Goal: Task Accomplishment & Management: Manage account settings

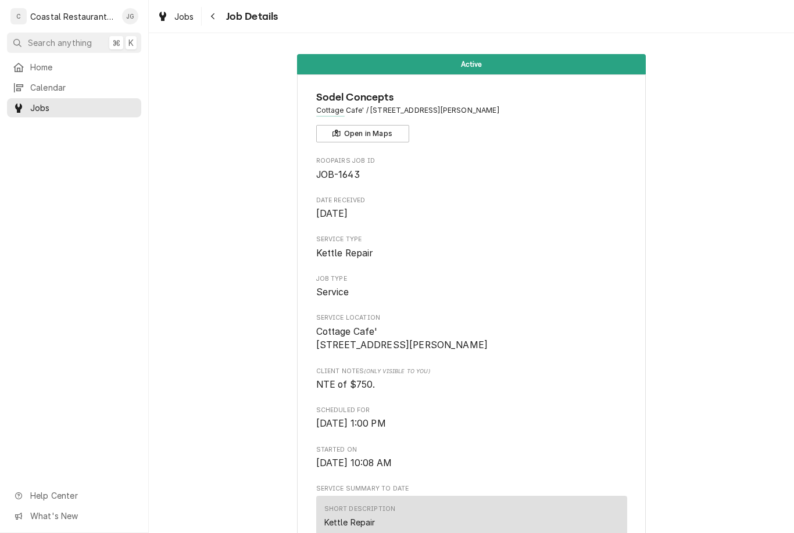
scroll to position [827, 0]
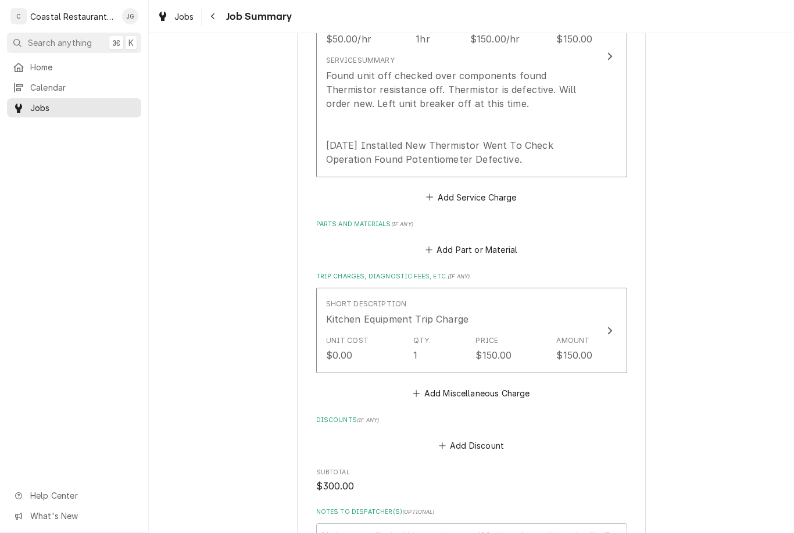
scroll to position [397, 0]
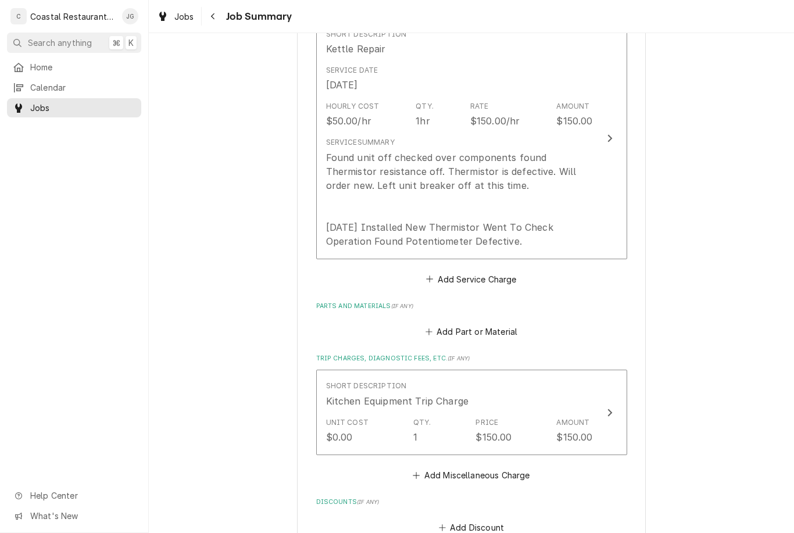
click at [508, 212] on div "Found unit off checked over components found Thermistor resistance off. Thermis…" at bounding box center [459, 200] width 267 height 98
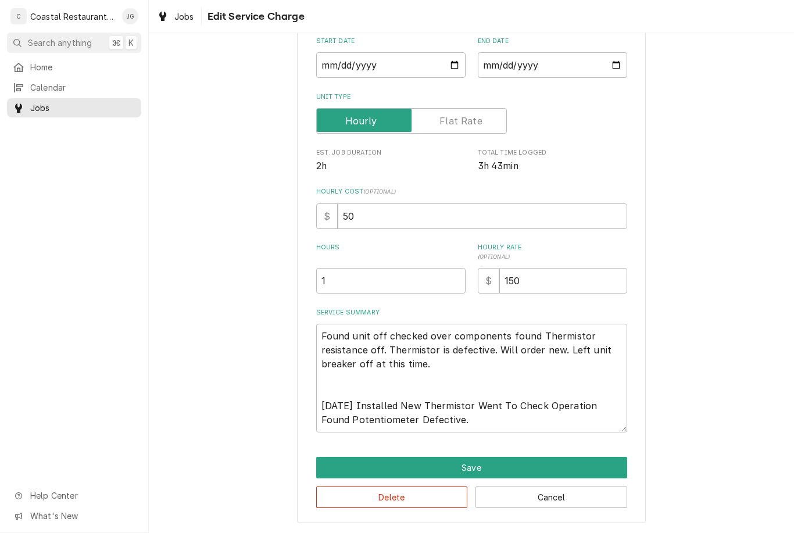
scroll to position [114, 0]
click at [500, 420] on textarea "Found unit off checked over components found Thermistor resistance off. Thermis…" at bounding box center [471, 378] width 311 height 109
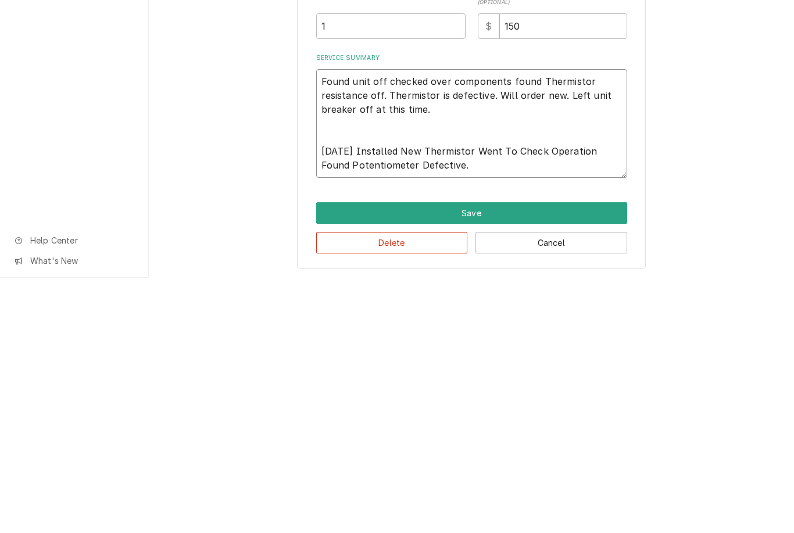
type textarea "x"
type textarea "Found unit off checked over components found Thermistor resistance off. Thermis…"
type textarea "x"
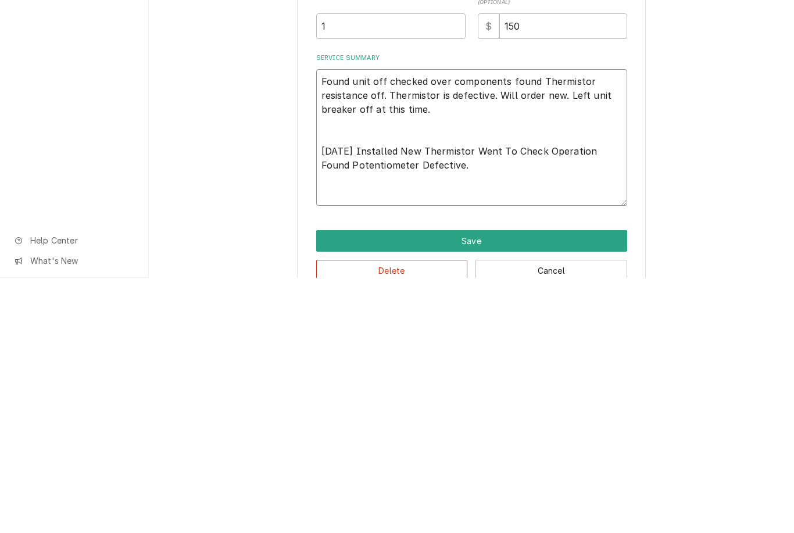
type textarea "Found unit off checked over components found Thermistor resistance off. Thermis…"
type textarea "x"
type textarea "Found unit off checked over components found Thermistor resistance off. Thermis…"
type textarea "x"
type textarea "Found unit off checked over components found Thermistor resistance off. Thermis…"
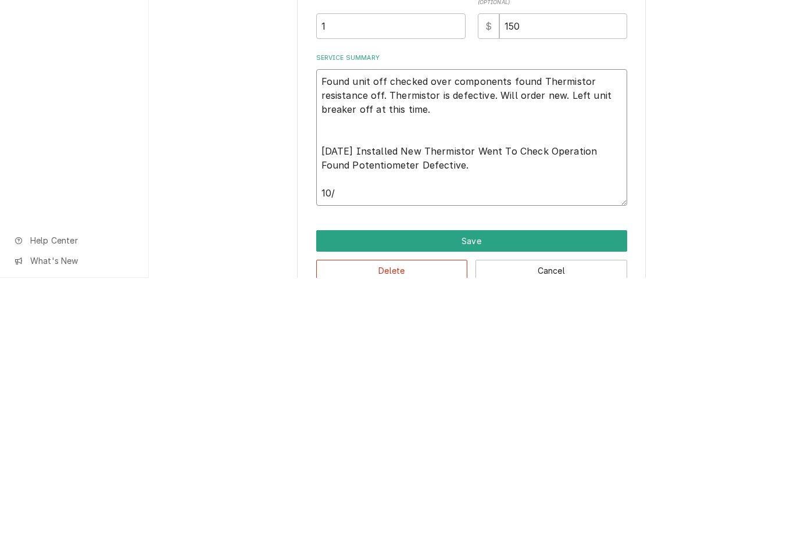
type textarea "x"
type textarea "Found unit off checked over components found Thermistor resistance off. Thermis…"
type textarea "x"
type textarea "Found unit off checked over components found Thermistor resistance off. Thermis…"
type textarea "x"
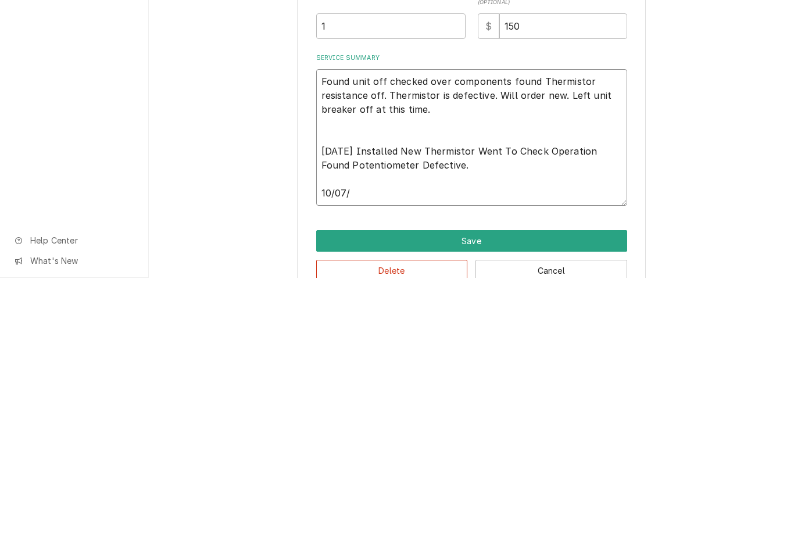
type textarea "Found unit off checked over components found Thermistor resistance off. Thermis…"
type textarea "x"
type textarea "Found unit off checked over components found Thermistor resistance off. Thermis…"
type textarea "x"
type textarea "Found unit off checked over components found Thermistor resistance off. Thermis…"
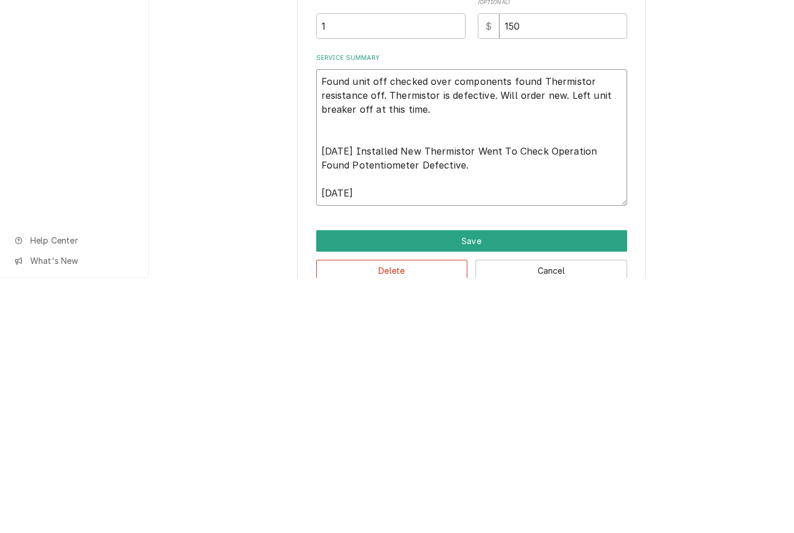
type textarea "x"
type textarea "Found unit off checked over components found Thermistor resistance off. Thermis…"
type textarea "x"
type textarea "Found unit off checked over components found Thermistor resistance off. Thermis…"
type textarea "x"
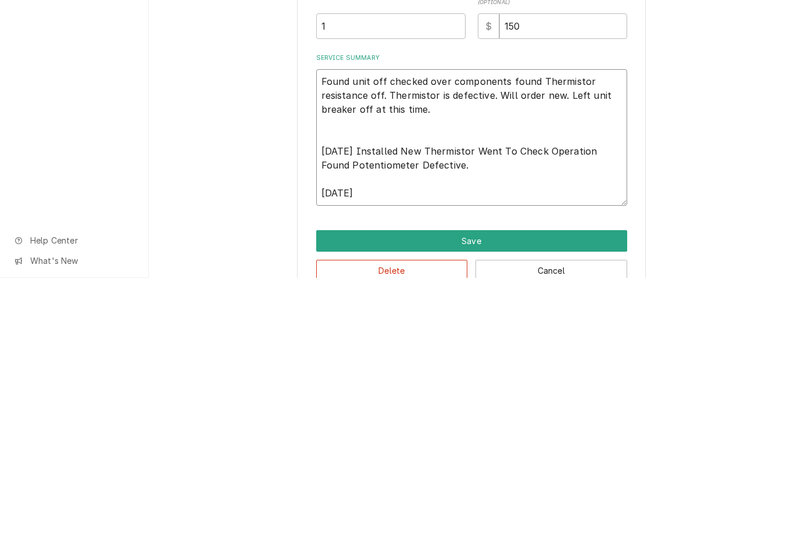
type textarea "Found unit off checked over components found Thermistor resistance off. Thermis…"
type textarea "x"
type textarea "Found unit off checked over components found Thermistor resistance off. Thermis…"
type textarea "x"
type textarea "Found unit off checked over components found Thermistor resistance off. Thermis…"
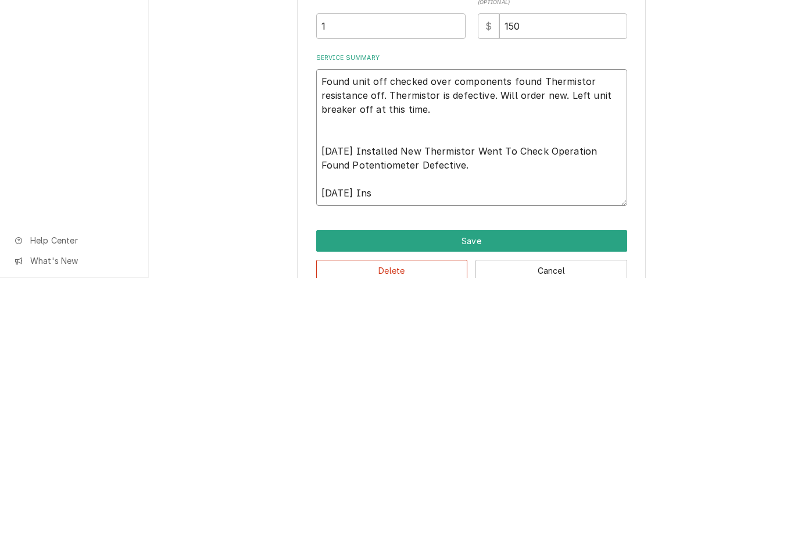
type textarea "x"
type textarea "Found unit off checked over components found Thermistor resistance off. Thermis…"
type textarea "x"
type textarea "Found unit off checked over components found Thermistor resistance off. Thermis…"
type textarea "x"
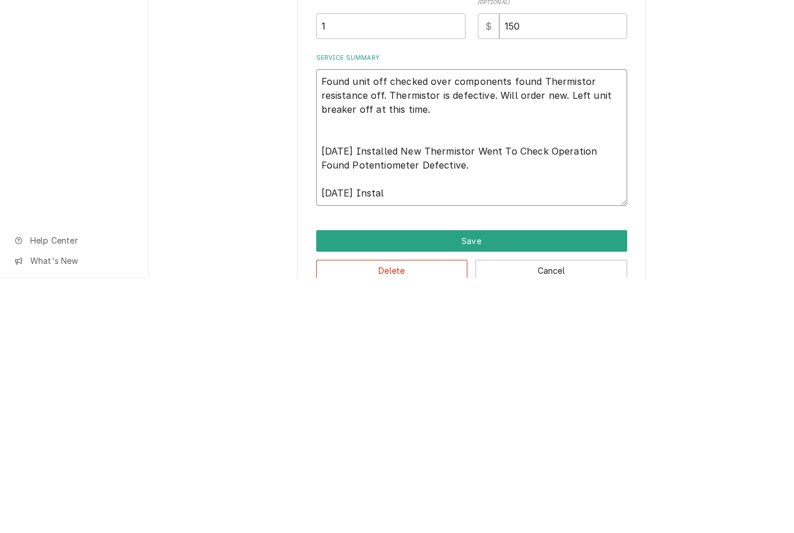
type textarea "Found unit off checked over components found Thermistor resistance off. Thermis…"
type textarea "x"
type textarea "Found unit off checked over components found Thermistor resistance off. Thermis…"
type textarea "x"
type textarea "Found unit off checked over components found Thermistor resistance off. Thermis…"
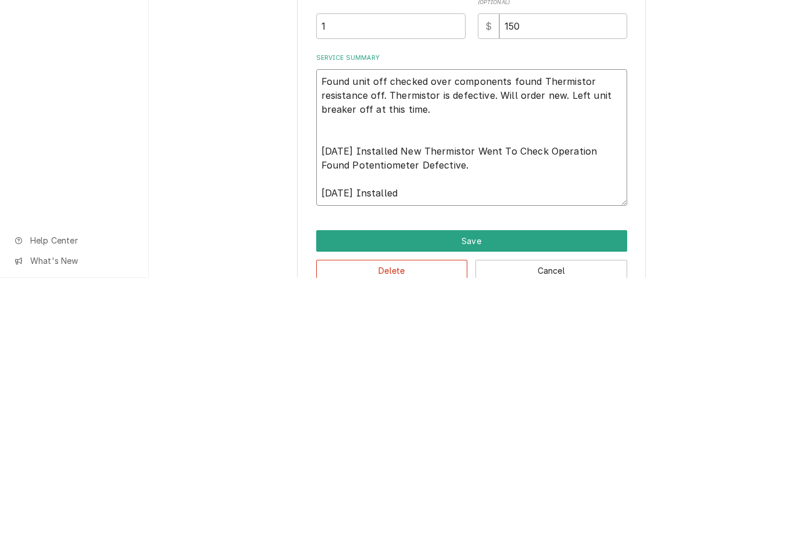
type textarea "x"
type textarea "Found unit off checked over components found Thermistor resistance off. Thermis…"
type textarea "x"
type textarea "Found unit off checked over components found Thermistor resistance off. Thermis…"
type textarea "x"
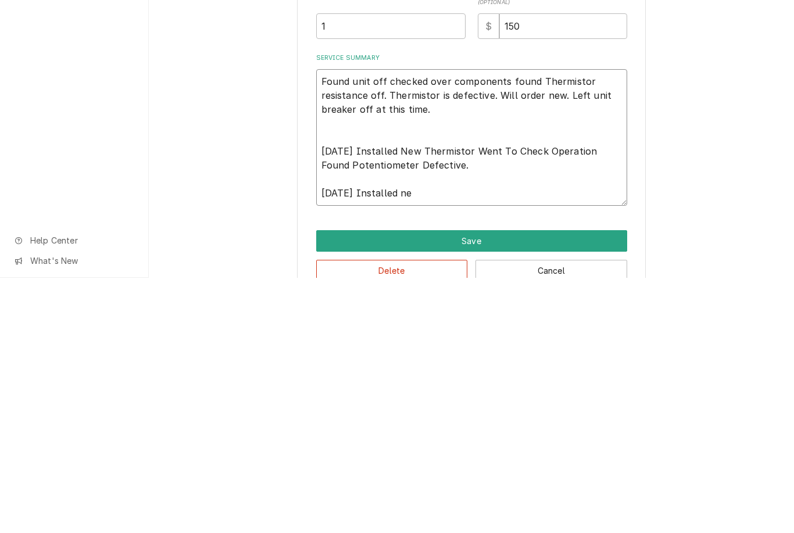
type textarea "Found unit off checked over components found Thermistor resistance off. Thermis…"
type textarea "x"
type textarea "Found unit off checked over components found Thermistor resistance off. Thermis…"
type textarea "x"
type textarea "Found unit off checked over components found Thermistor resistance off. Thermis…"
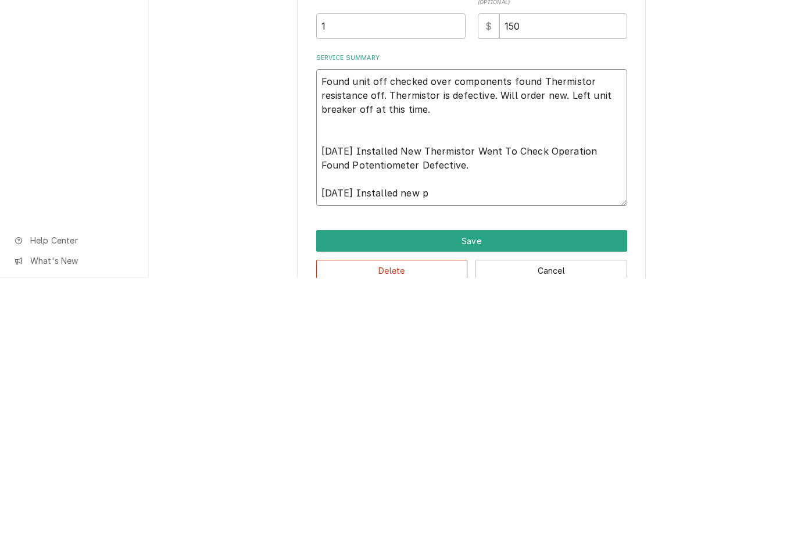
type textarea "x"
type textarea "Found unit off checked over components found Thermistor resistance off. Thermis…"
type textarea "x"
type textarea "Found unit off checked over components found Thermistor resistance off. Thermis…"
type textarea "x"
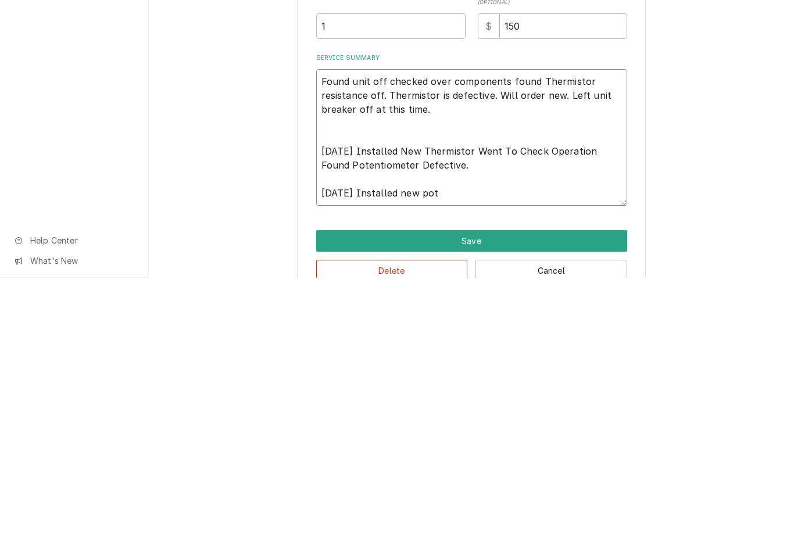
type textarea "Found unit off checked over components found Thermistor resistance off. Thermis…"
type textarea "x"
type textarea "Found unit off checked over components found Thermistor resistance off. Thermis…"
type textarea "x"
type textarea "Found unit off checked over components found Thermistor resistance off. Thermis…"
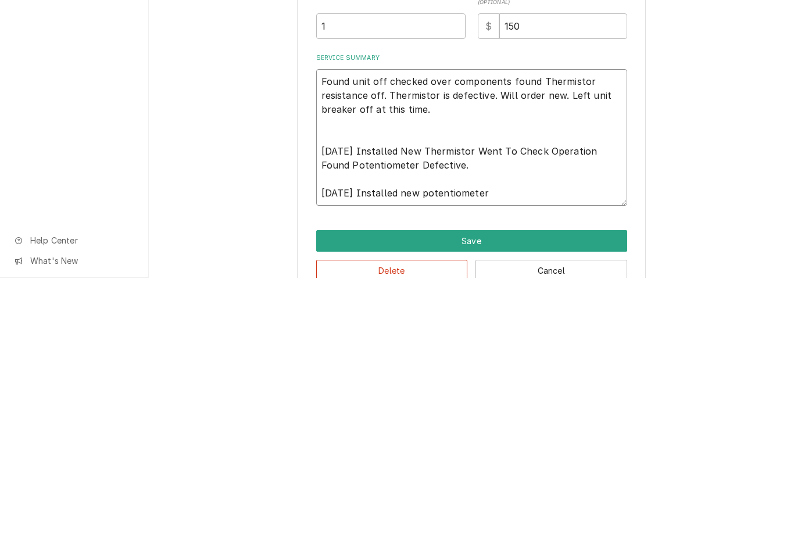
type textarea "x"
type textarea "Found unit off checked over components found Thermistor resistance off. Thermis…"
type textarea "x"
type textarea "Found unit off checked over components found Thermistor resistance off. Thermis…"
type textarea "x"
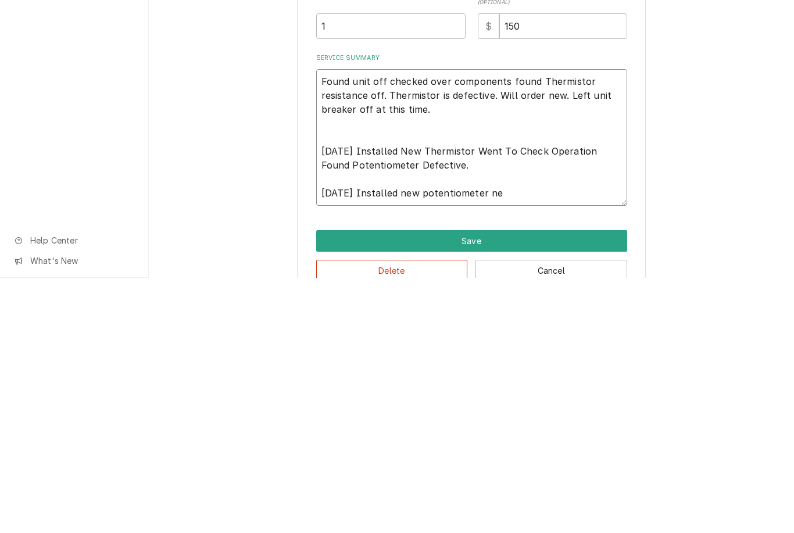
type textarea "Found unit off checked over components found Thermistor resistance off. Thermis…"
type textarea "x"
type textarea "Found unit off checked over components found Thermistor resistance off. Thermis…"
type textarea "x"
type textarea "Found unit off checked over components found Thermistor resistance off. Thermis…"
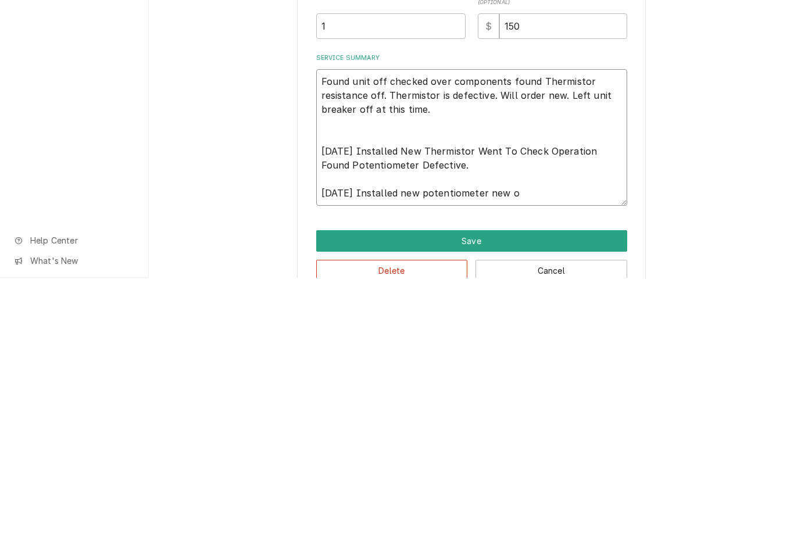
type textarea "x"
type textarea "Found unit off checked over components found Thermistor resistance off. Thermis…"
type textarea "x"
type textarea "Found unit off checked over components found Thermistor resistance off. Thermis…"
type textarea "x"
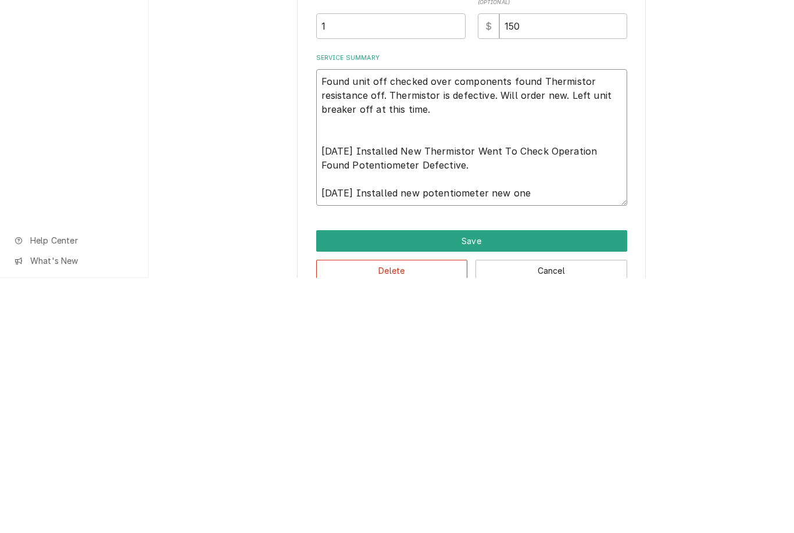
type textarea "Found unit off checked over components found Thermistor resistance off. Thermis…"
type textarea "x"
type textarea "Found unit off checked over components found Thermistor resistance off. Thermis…"
type textarea "x"
type textarea "Found unit off checked over components found Thermistor resistance off. Thermis…"
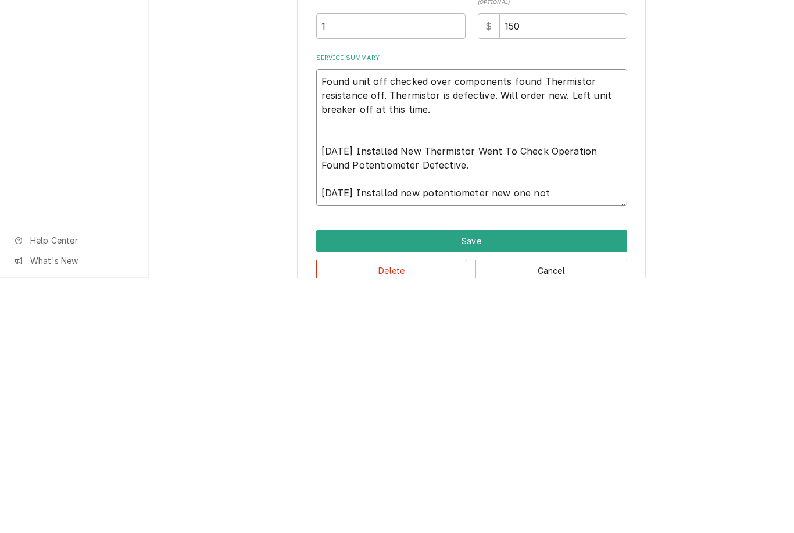
type textarea "x"
type textarea "Found unit off checked over components found Thermistor resistance off. Thermis…"
type textarea "x"
type textarea "Found unit off checked over components found Thermistor resistance off. Thermis…"
type textarea "x"
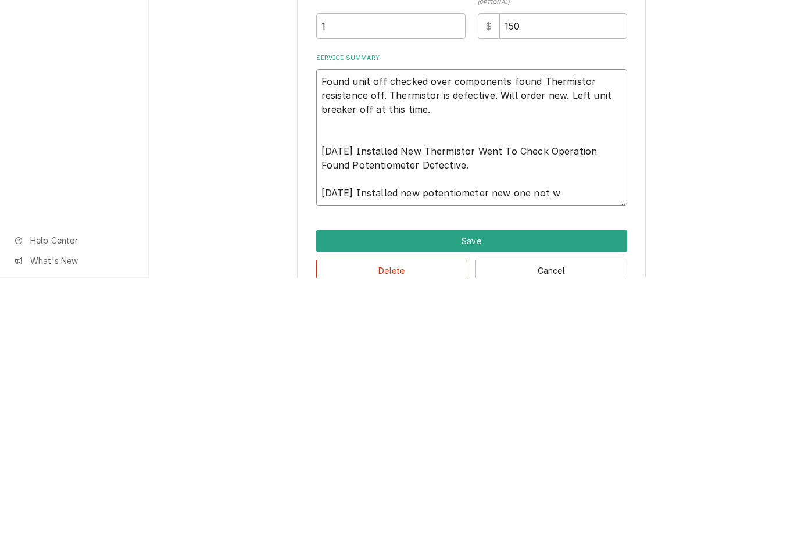
type textarea "Found unit off checked over components found Thermistor resistance off. Thermis…"
type textarea "x"
type textarea "Found unit off checked over components found Thermistor resistance off. Thermis…"
type textarea "x"
type textarea "Found unit off checked over components found Thermistor resistance off. Thermis…"
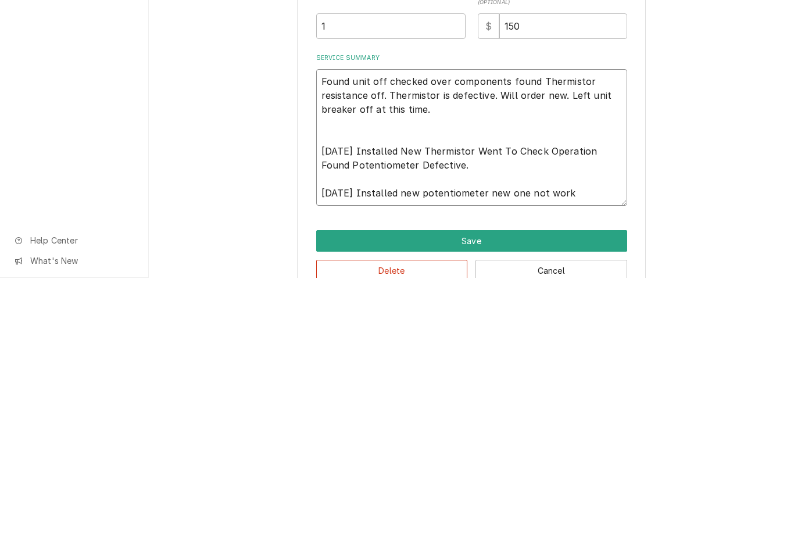
type textarea "x"
type textarea "Found unit off checked over components found Thermistor resistance off. Thermis…"
type textarea "x"
type textarea "Found unit off checked over components found Thermistor resistance off. Thermis…"
type textarea "x"
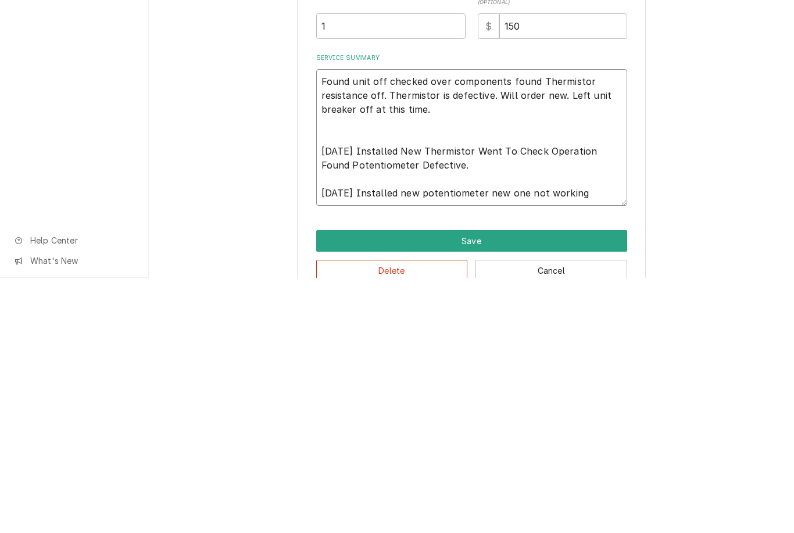
type textarea "Found unit off checked over components found Thermistor resistance off. Thermis…"
type textarea "x"
type textarea "Found unit off checked over components found Thermistor resistance off. Thermis…"
type textarea "x"
type textarea "Found unit off checked over components found Thermistor resistance off. Thermis…"
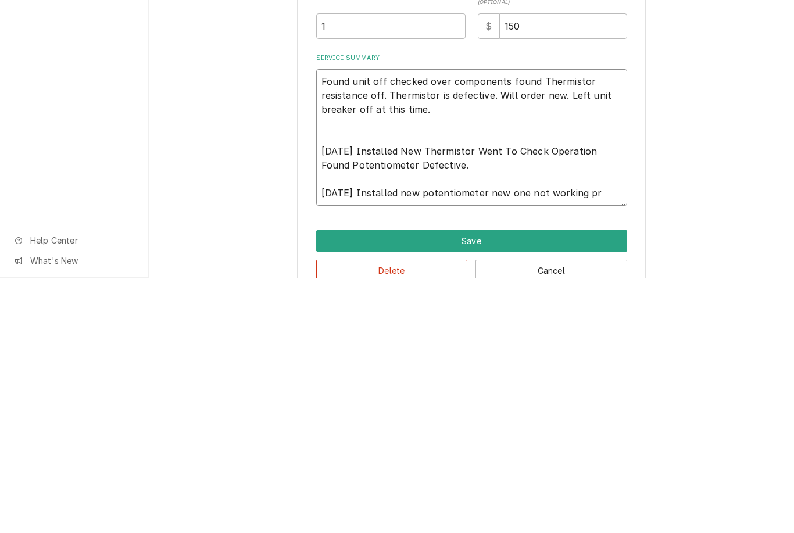
type textarea "x"
type textarea "Found unit off checked over components found Thermistor resistance off. Thermis…"
type textarea "x"
type textarea "Found unit off checked over components found Thermistor resistance off. Thermis…"
type textarea "x"
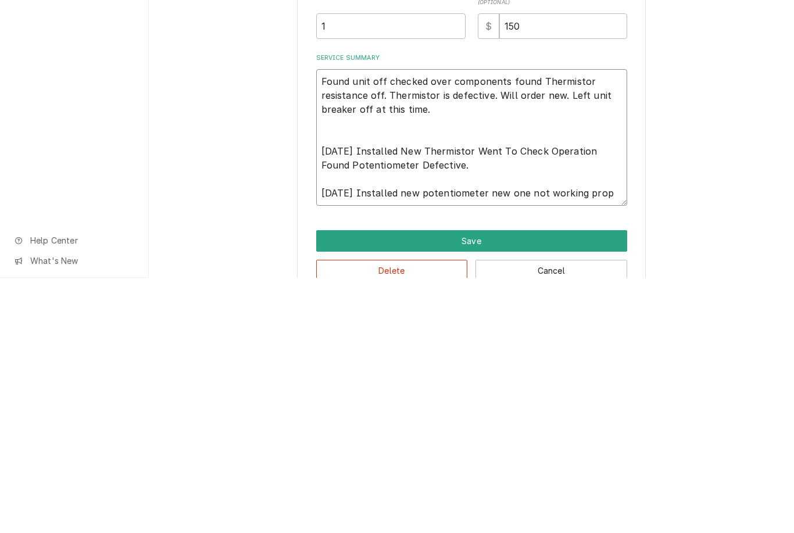
type textarea "Found unit off checked over components found Thermistor resistance off. Thermis…"
type textarea "x"
type textarea "Found unit off checked over components found Thermistor resistance off. Thermis…"
type textarea "x"
type textarea "Found unit off checked over components found Thermistor resistance off. Thermis…"
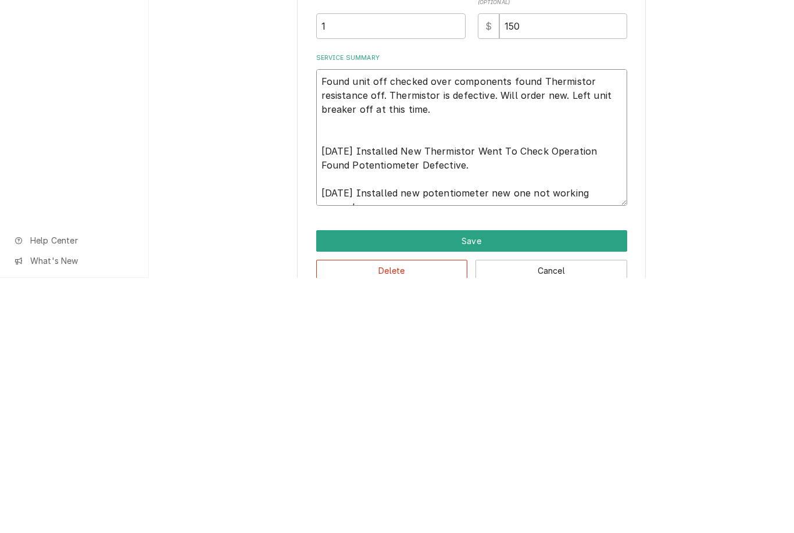
type textarea "x"
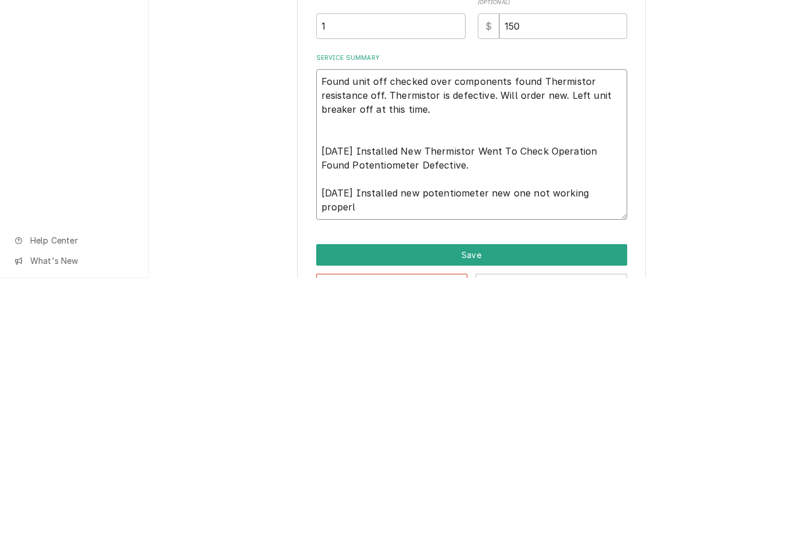
type textarea "Found unit off checked over components found Thermistor resistance off. Thermis…"
type textarea "x"
type textarea "Found unit off checked over components found Thermistor resistance off. Thermis…"
type textarea "x"
type textarea "Found unit off checked over components found Thermistor resistance off. Thermis…"
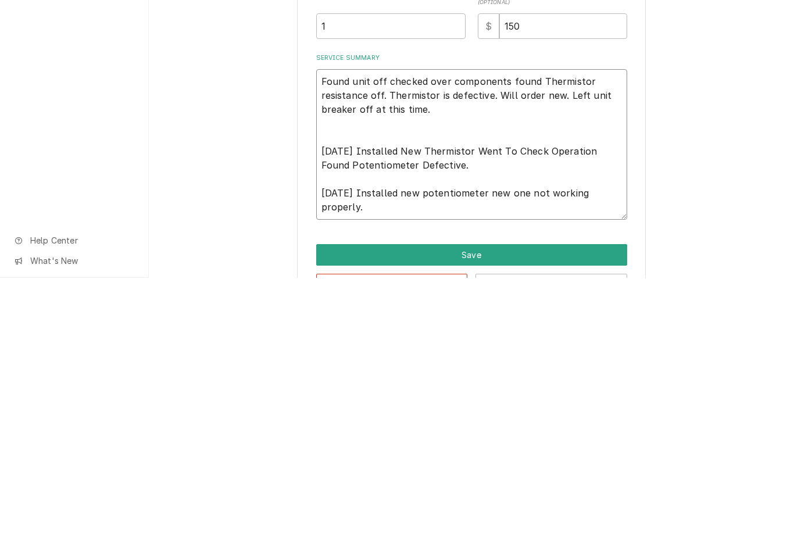
type textarea "x"
type textarea "Found unit off checked over components found Thermistor resistance off. Thermis…"
type textarea "x"
type textarea "Found unit off checked over components found Thermistor resistance off. Thermis…"
type textarea "x"
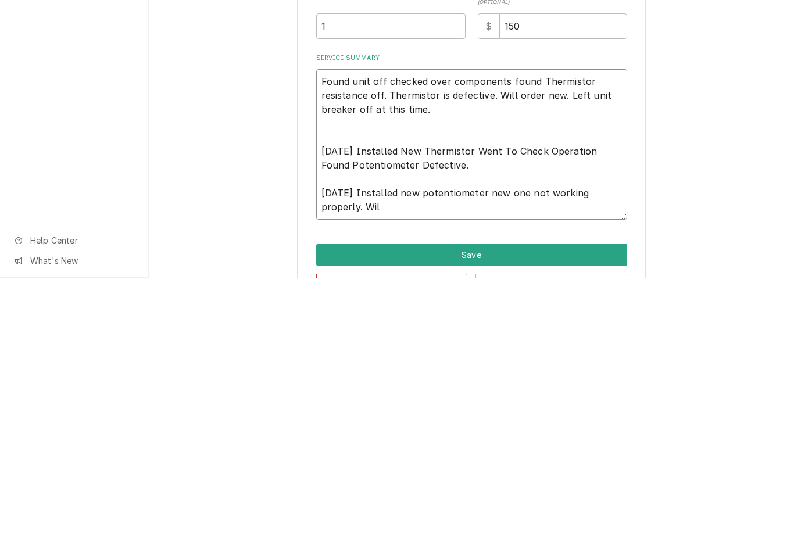
type textarea "Found unit off checked over components found Thermistor resistance off. Thermis…"
type textarea "x"
type textarea "Found unit off checked over components found Thermistor resistance off. Thermis…"
type textarea "x"
type textarea "Found unit off checked over components found Thermistor resistance off. Thermis…"
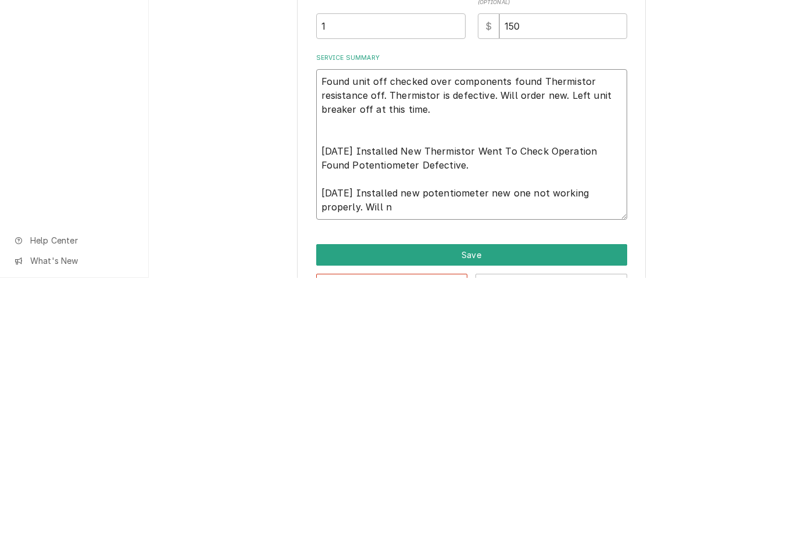
type textarea "x"
type textarea "Found unit off checked over components found Thermistor resistance off. Thermis…"
type textarea "x"
type textarea "Found unit off checked over components found Thermistor resistance off. Thermis…"
type textarea "x"
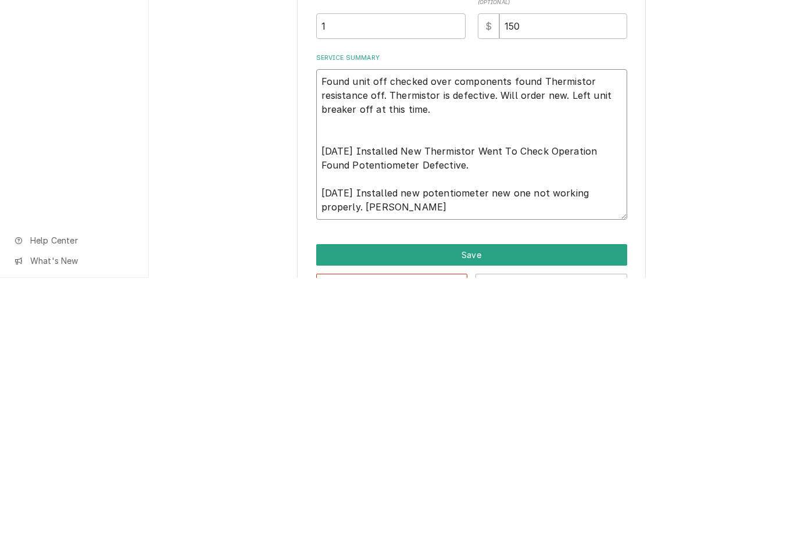
type textarea "Found unit off checked over components found Thermistor resistance off. Thermis…"
type textarea "x"
type textarea "Found unit off checked over components found Thermistor resistance off. Thermis…"
type textarea "x"
type textarea "Found unit off checked over components found Thermistor resistance off. Thermis…"
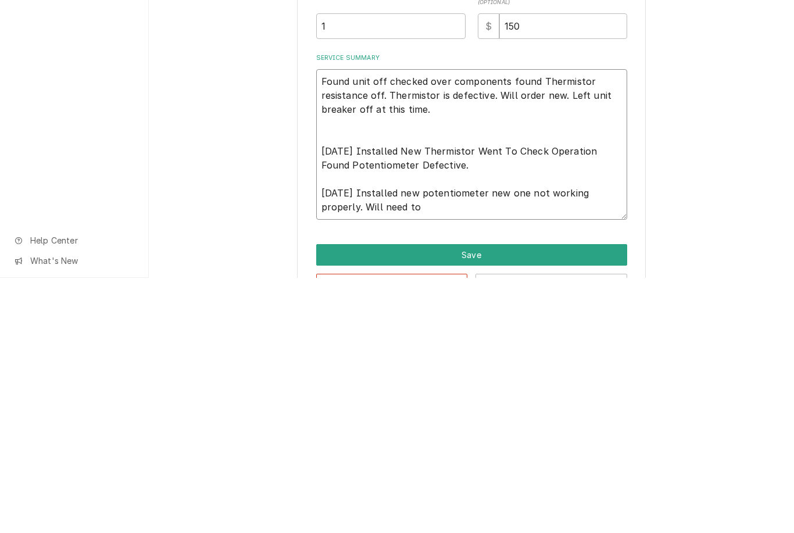
type textarea "x"
type textarea "Found unit off checked over components found Thermistor resistance off. Thermis…"
type textarea "x"
type textarea "Found unit off checked over components found Thermistor resistance off. Thermis…"
type textarea "x"
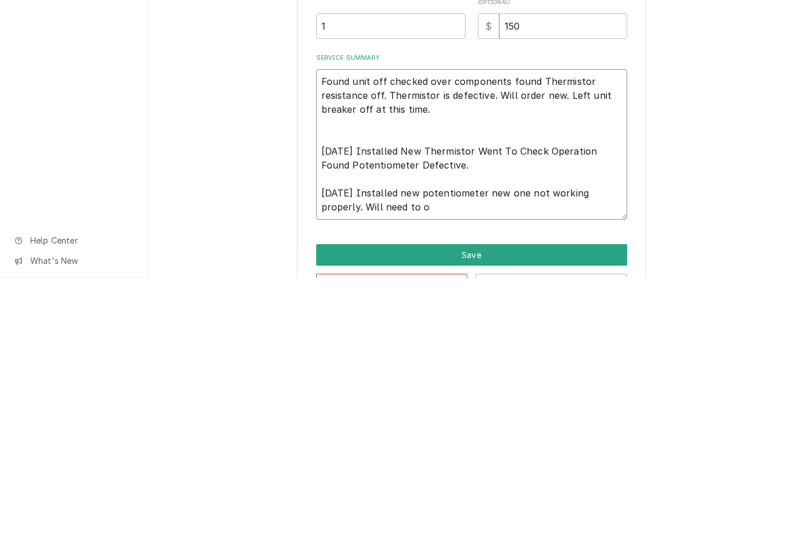
type textarea "Found unit off checked over components found Thermistor resistance off. Thermis…"
type textarea "x"
type textarea "Found unit off checked over components found Thermistor resistance off. Thermis…"
type textarea "x"
type textarea "Found unit off checked over components found Thermistor resistance off. Thermis…"
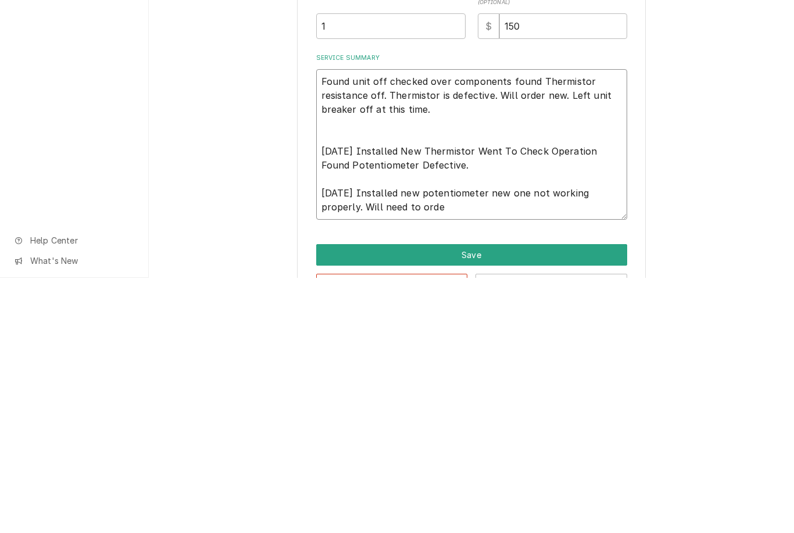
type textarea "x"
type textarea "Found unit off checked over components found Thermistor resistance off. Thermis…"
type textarea "x"
type textarea "Found unit off checked over components found Thermistor resistance off. Thermis…"
type textarea "x"
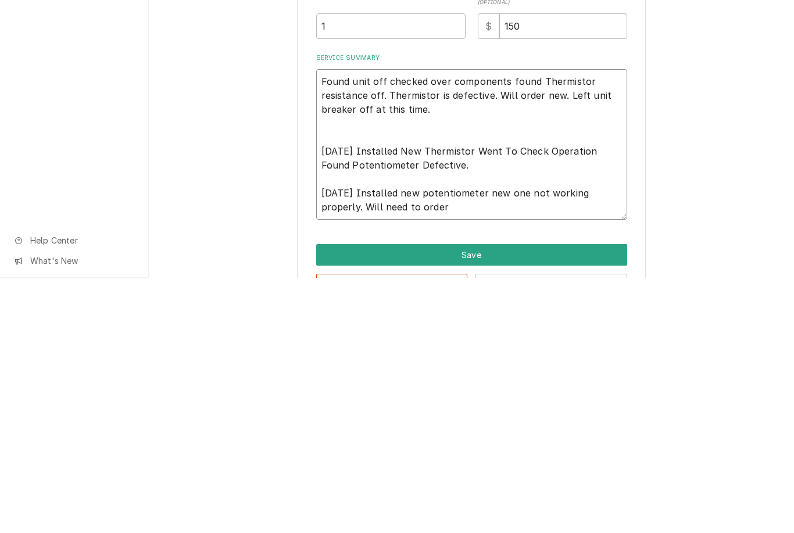
type textarea "Found unit off checked over components found Thermistor resistance off. Thermis…"
type textarea "x"
type textarea "Found unit off checked over components found Thermistor resistance off. Thermis…"
type textarea "x"
type textarea "Found unit off checked over components found Thermistor resistance off. Thermis…"
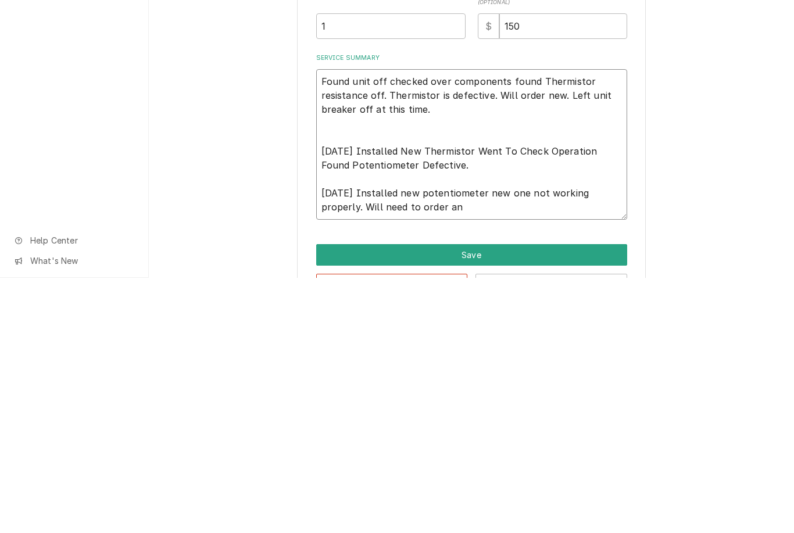
type textarea "x"
type textarea "Found unit off checked over components found Thermistor resistance off. Thermis…"
type textarea "x"
type textarea "Found unit off checked over components found Thermistor resistance off. Thermis…"
type textarea "x"
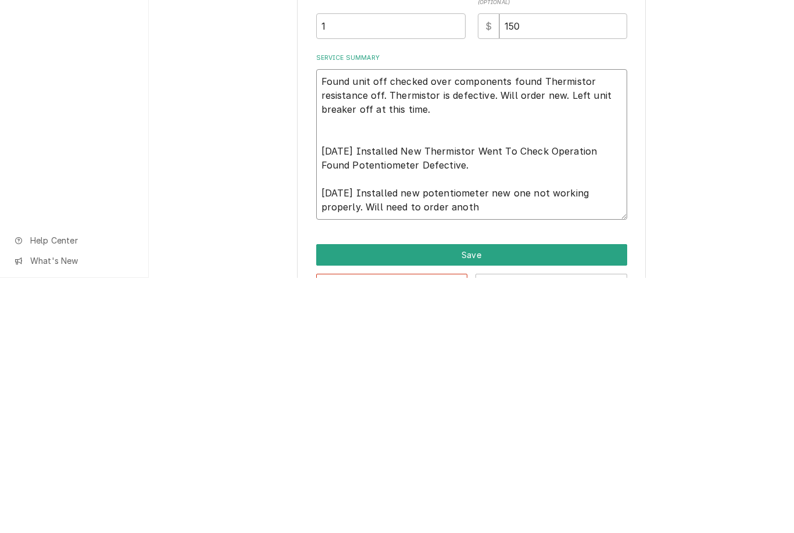
type textarea "Found unit off checked over components found Thermistor resistance off. Thermis…"
type textarea "x"
type textarea "Found unit off checked over components found Thermistor resistance off. Thermis…"
type textarea "x"
type textarea "Found unit off checked over components found Thermistor resistance off. Thermis…"
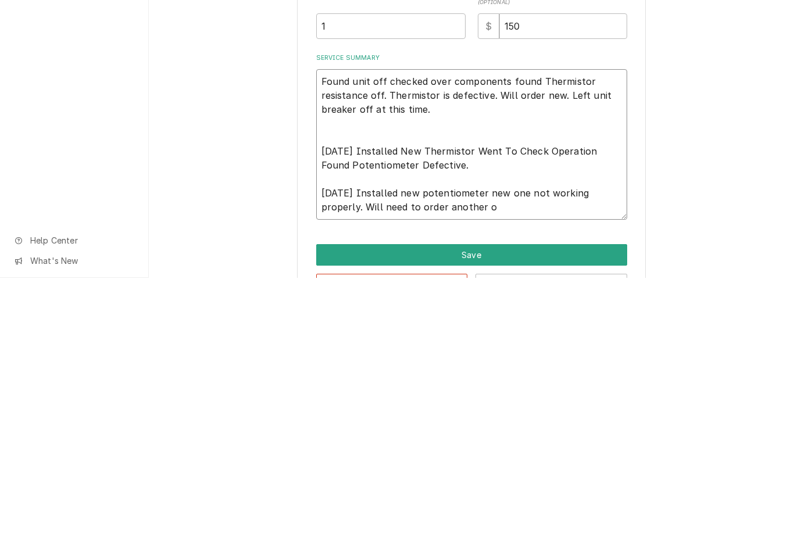
type textarea "x"
type textarea "Found unit off checked over components found Thermistor resistance off. Thermis…"
type textarea "x"
type textarea "Found unit off checked over components found Thermistor resistance off. Thermis…"
type textarea "x"
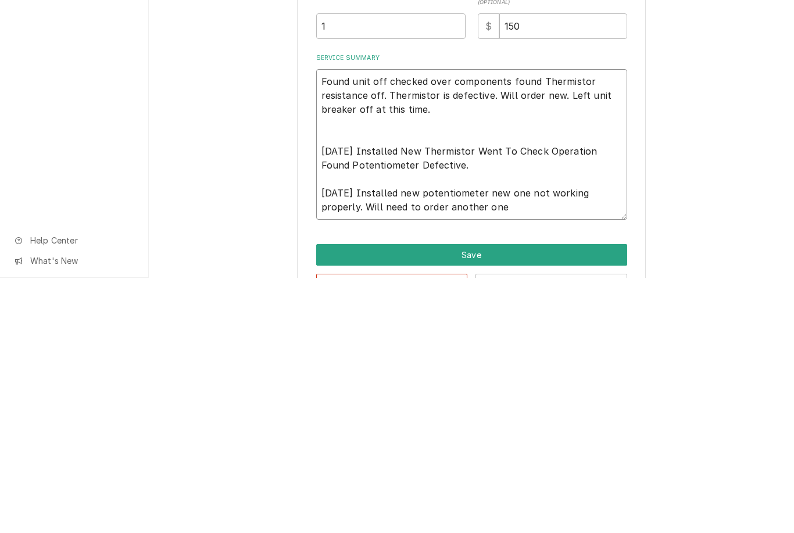
type textarea "Found unit off checked over components found Thermistor resistance off. Thermis…"
type textarea "x"
type textarea "Found unit off checked over components found Thermistor resistance off. Thermis…"
type textarea "x"
type textarea "Found unit off checked over components found Thermistor resistance off. Thermis…"
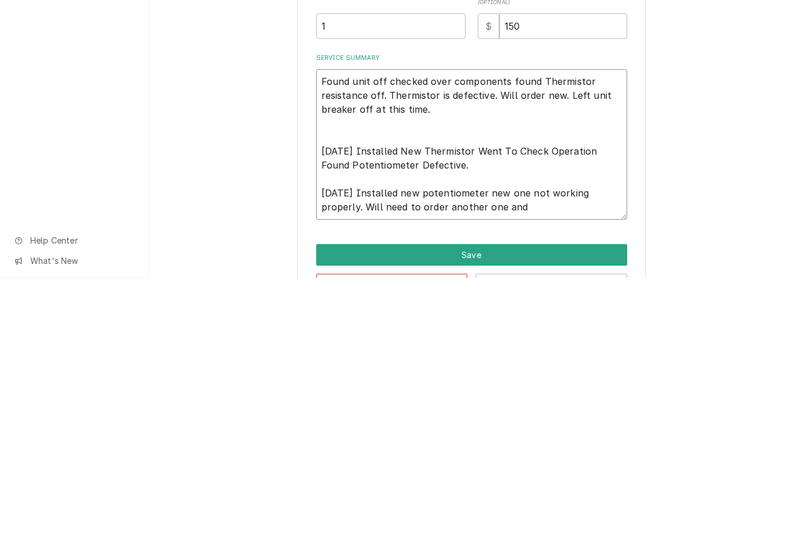
type textarea "x"
type textarea "Found unit off checked over components found Thermistor resistance off. Thermis…"
type textarea "x"
type textarea "Found unit off checked over components found Thermistor resistance off. Thermis…"
type textarea "x"
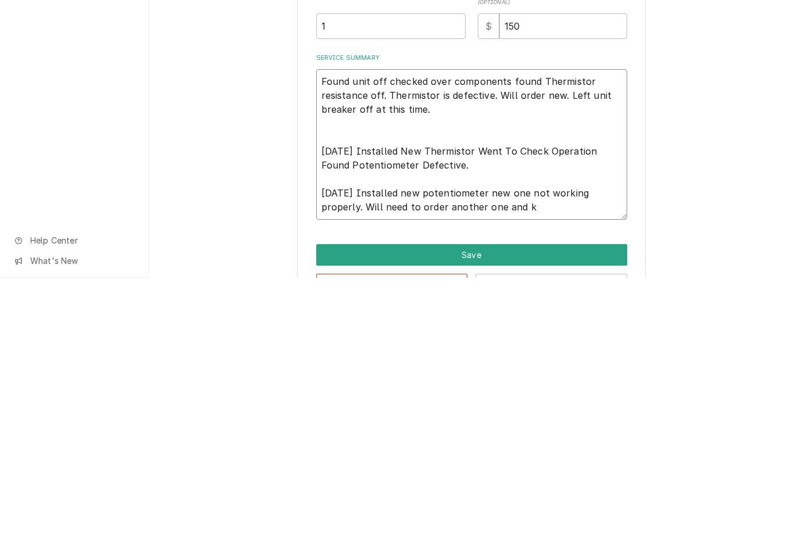
type textarea "Found unit off checked over components found Thermistor resistance off. Thermis…"
type textarea "x"
type textarea "Found unit off checked over components found Thermistor resistance off. Thermis…"
type textarea "x"
type textarea "Found unit off checked over components found Thermistor resistance off. Thermis…"
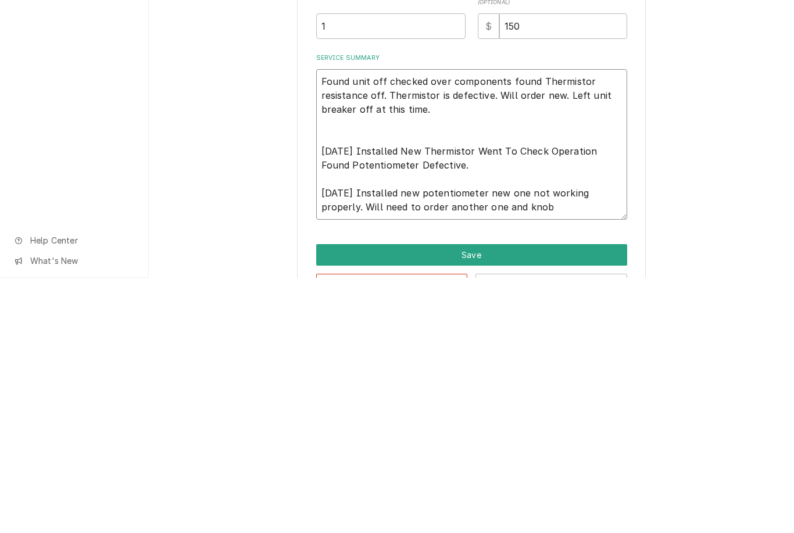
type textarea "x"
type textarea "Found unit off checked over components found Thermistor resistance off. Thermis…"
type textarea "x"
type textarea "Found unit off checked over components found Thermistor resistance off. Thermis…"
click at [696, 194] on div "Use the fields below to edit this service charge Short Description Kettle Repai…" at bounding box center [471, 253] width 645 height 644
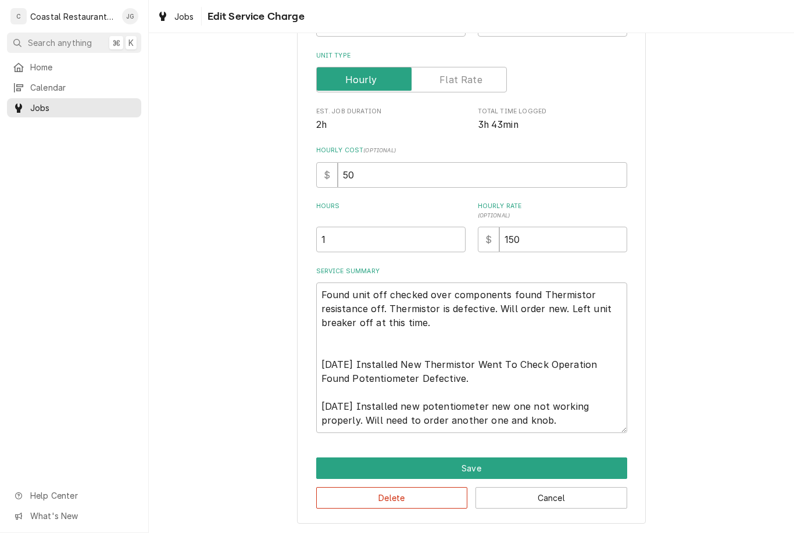
click at [481, 460] on button "Save" at bounding box center [471, 468] width 311 height 22
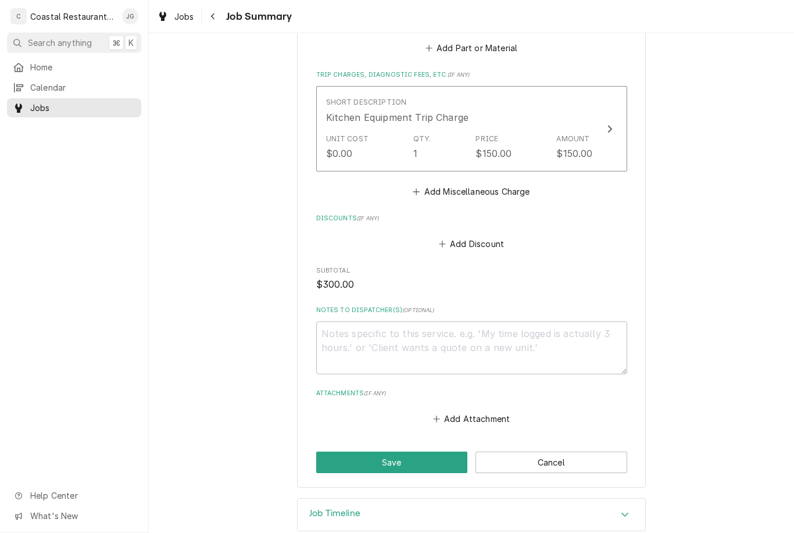
scroll to position [653, 0]
click at [413, 452] on button "Save" at bounding box center [392, 463] width 152 height 22
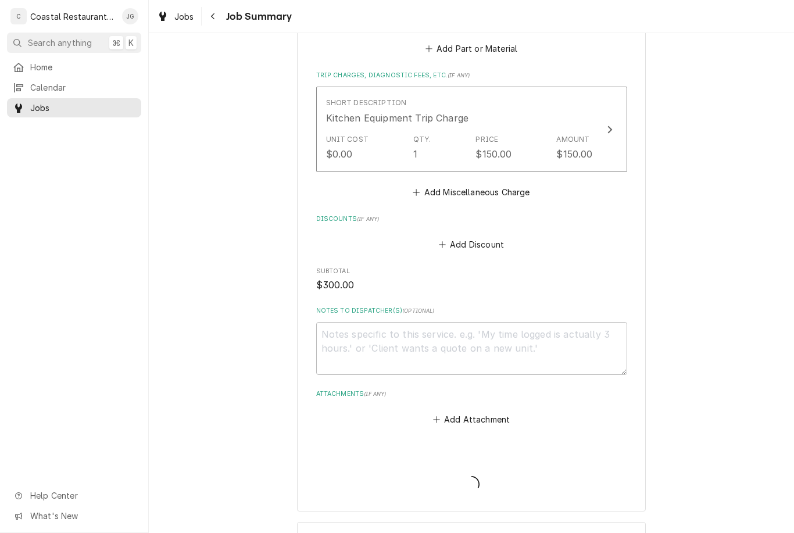
type textarea "x"
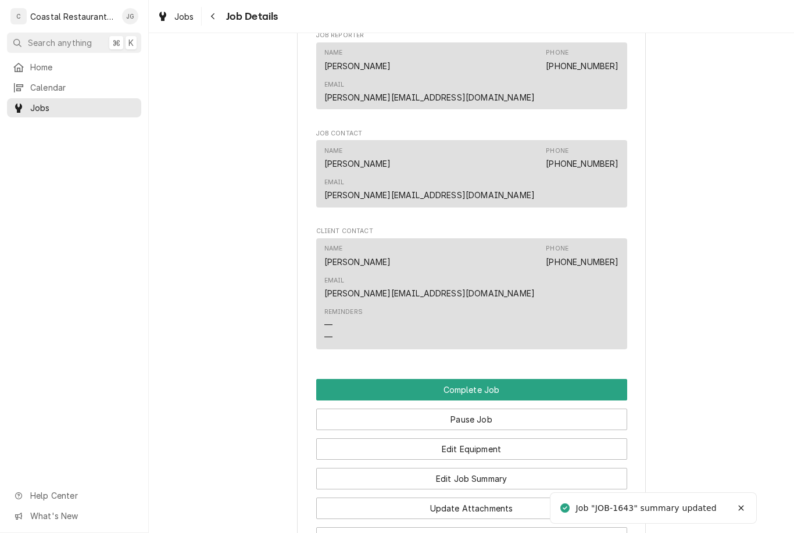
scroll to position [905, 0]
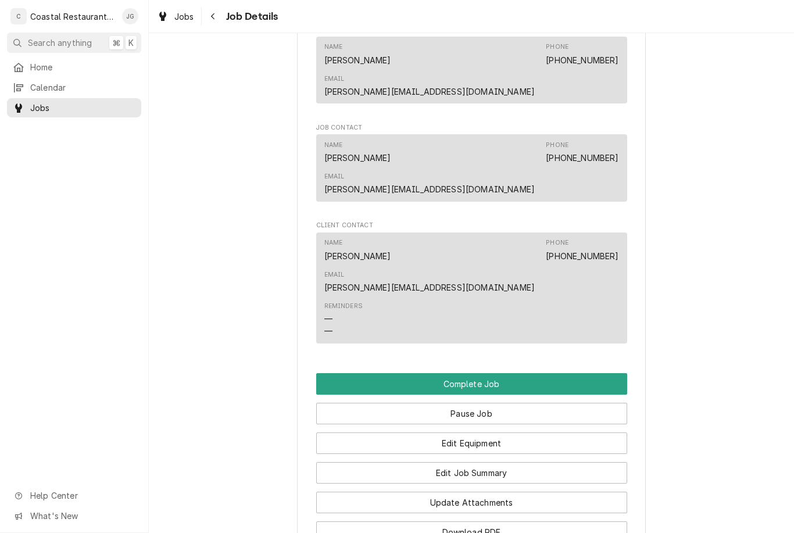
click at [508, 403] on button "Pause Job" at bounding box center [471, 414] width 311 height 22
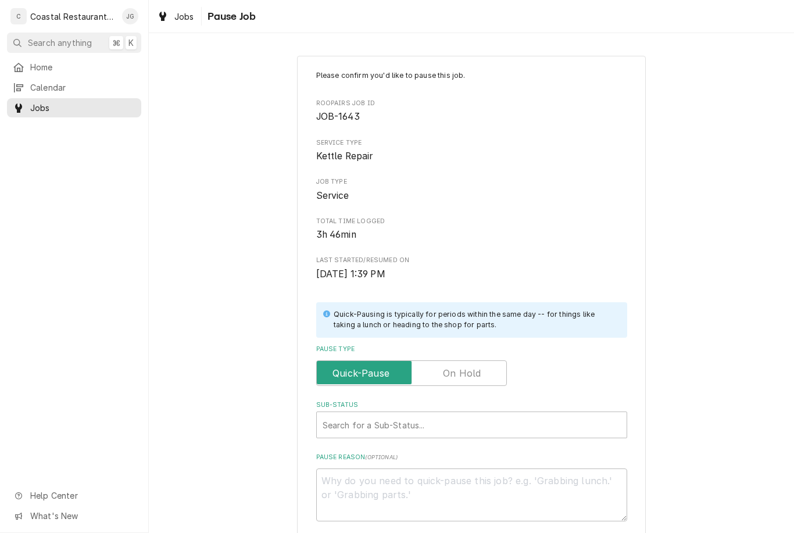
click at [484, 364] on input "Pause Type" at bounding box center [411, 373] width 180 height 26
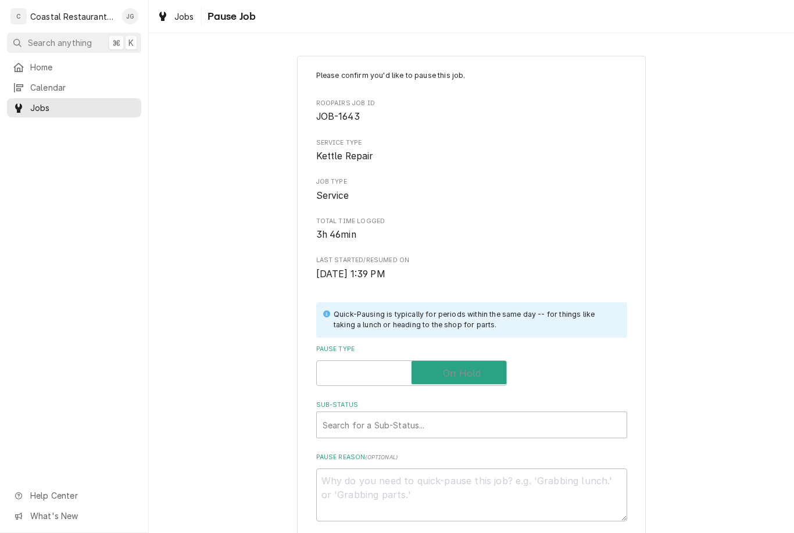
checkbox input "true"
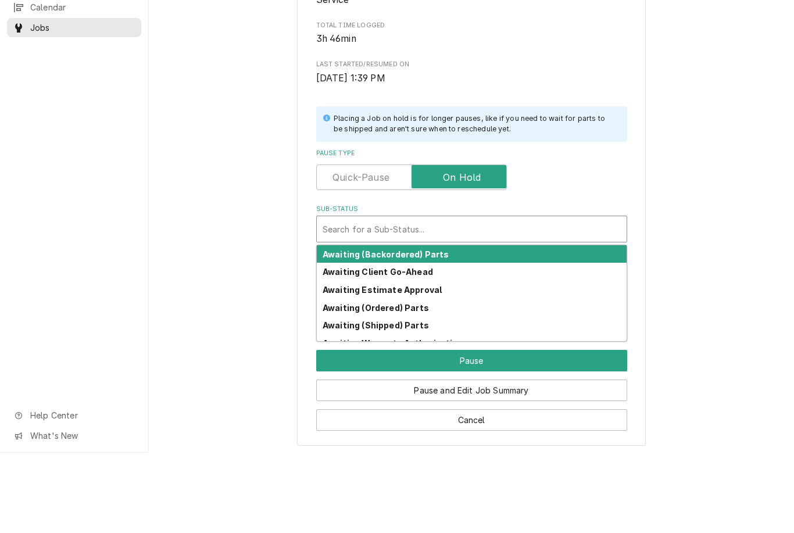
scroll to position [115, 0]
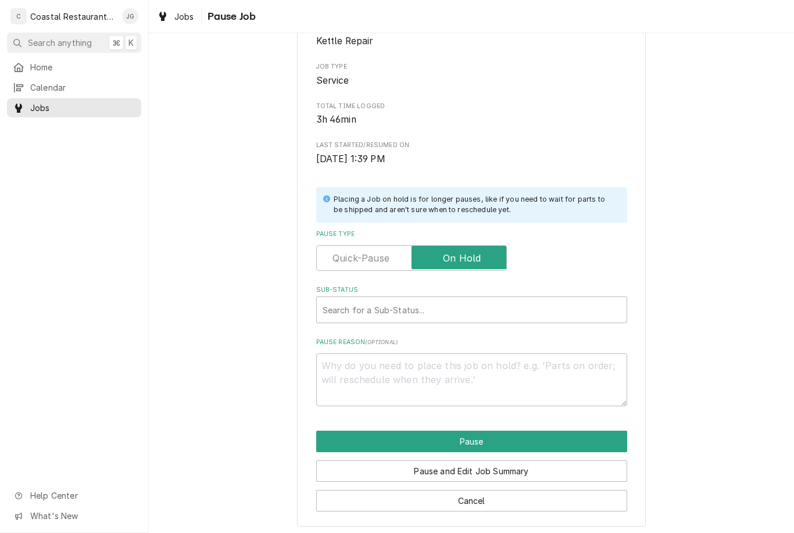
click at [690, 264] on div "Please confirm you'd like to pause this job. Roopairs Job ID JOB-1643 Service T…" at bounding box center [471, 233] width 645 height 606
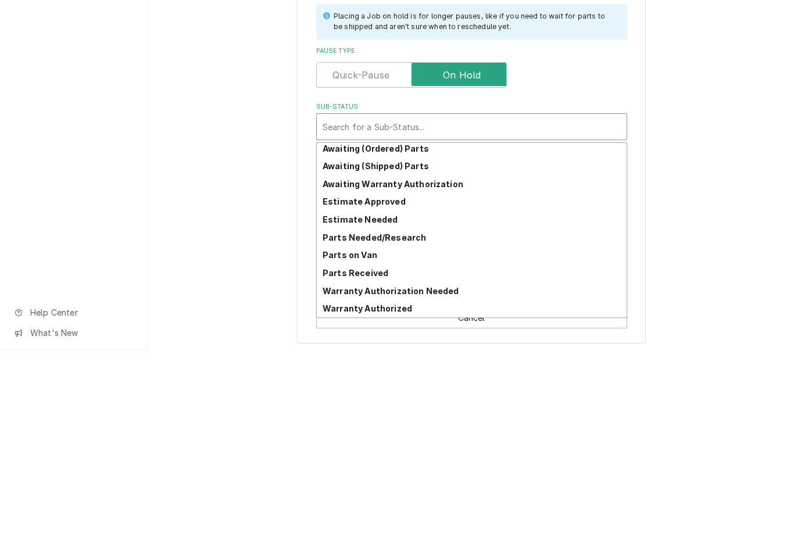
scroll to position [57, 0]
click at [412, 416] on strong "Parts Needed/Research" at bounding box center [374, 421] width 103 height 10
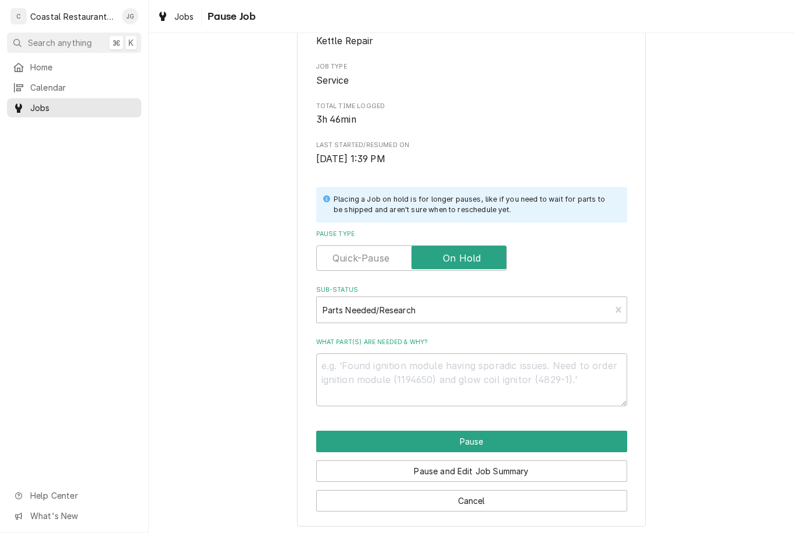
scroll to position [101, 0]
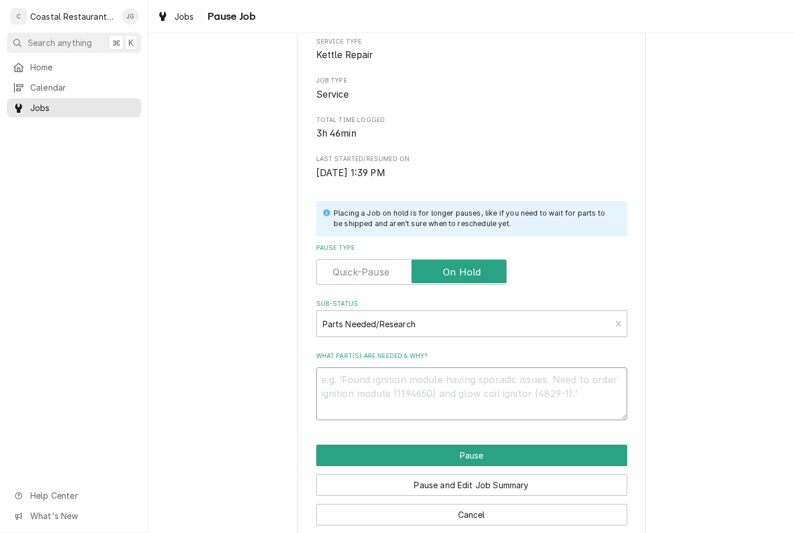
click at [451, 380] on textarea "What part(s) are needed & why?" at bounding box center [471, 393] width 311 height 53
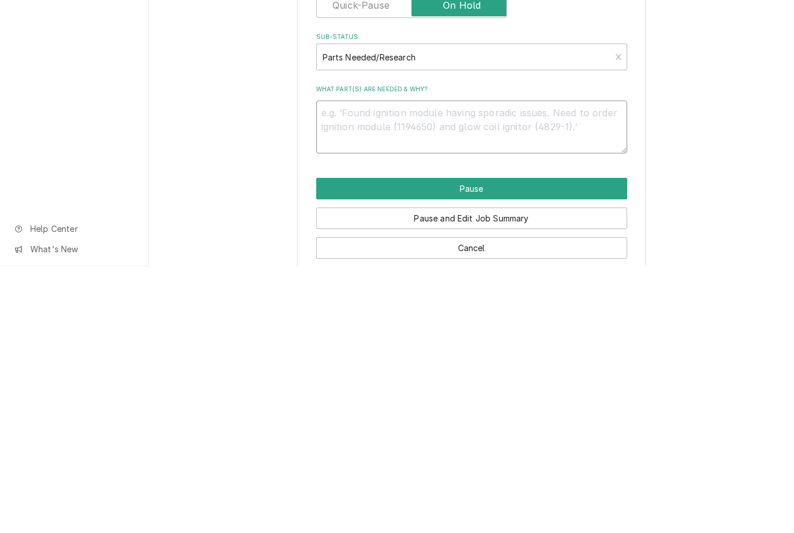
type textarea "x"
type textarea "Ne"
type textarea "x"
type textarea "Nee"
type textarea "x"
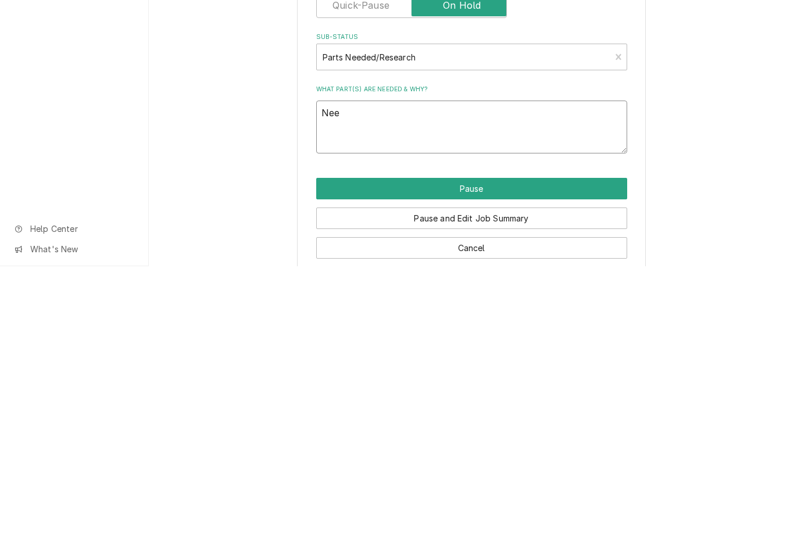
type textarea "Need"
type textarea "x"
type textarea "Need"
type textarea "x"
type textarea "Need t"
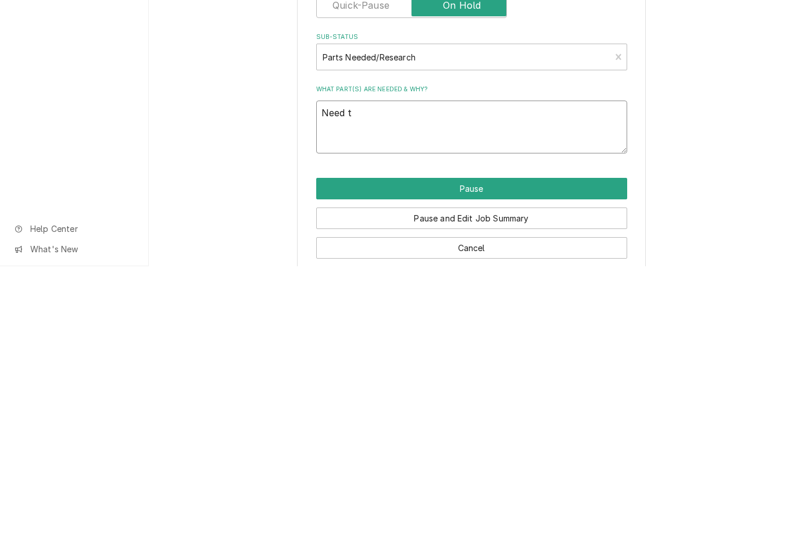
type textarea "x"
type textarea "Need to"
type textarea "x"
type textarea "Need to"
type textarea "x"
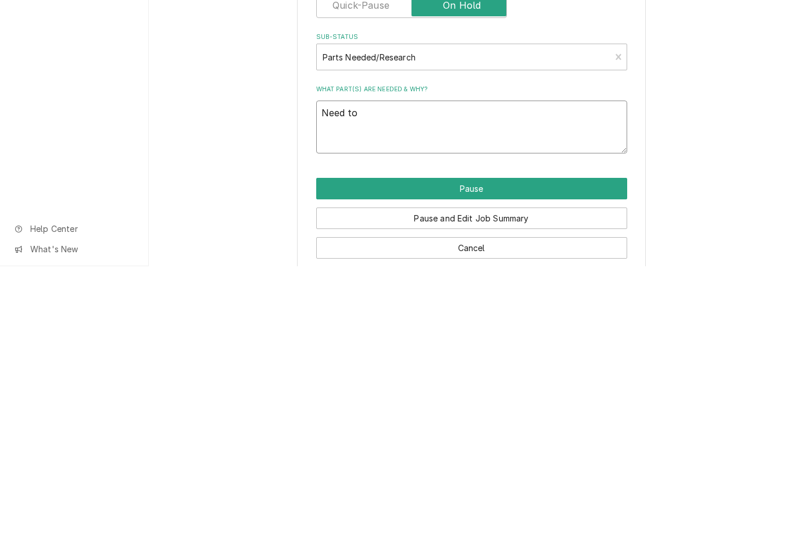
type textarea "Need to r"
type textarea "x"
type textarea "Need to re"
type textarea "x"
type textarea "Need to reo"
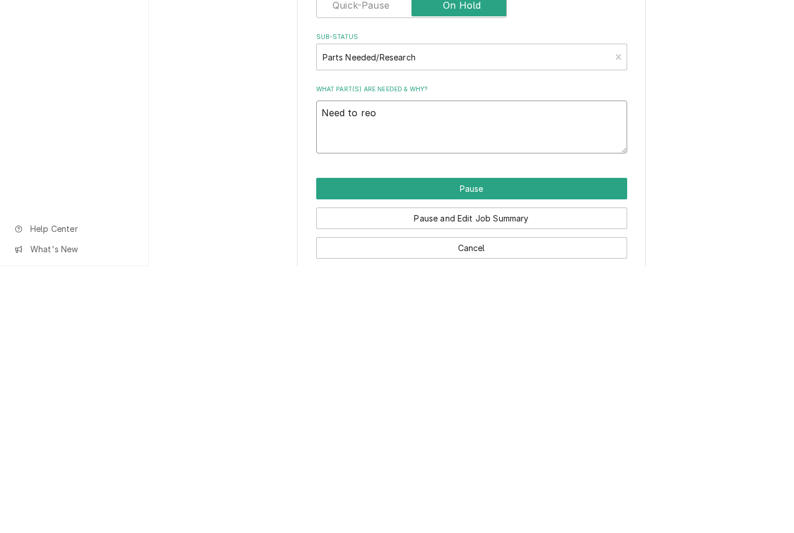
type textarea "x"
type textarea "Need to reor"
type textarea "x"
type textarea "Need to reord"
type textarea "x"
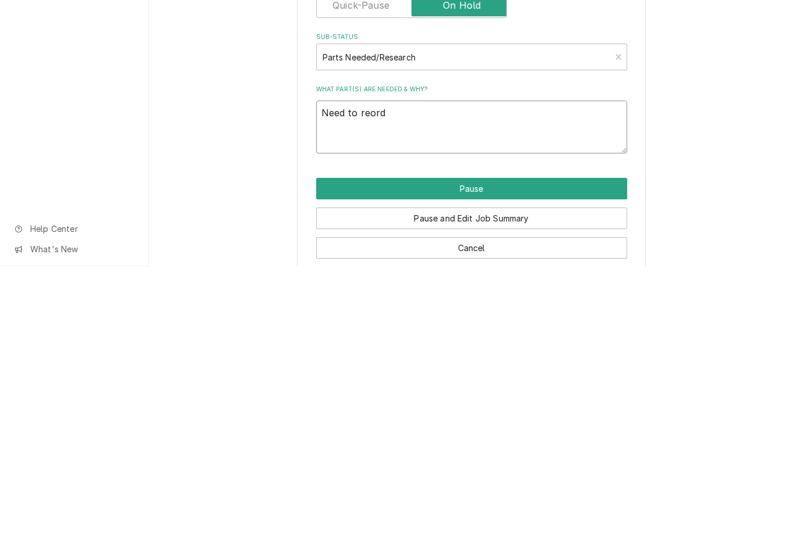
type textarea "Need to reorde"
type textarea "x"
type textarea "Need to reorder"
type textarea "x"
type textarea "Need to reorder"
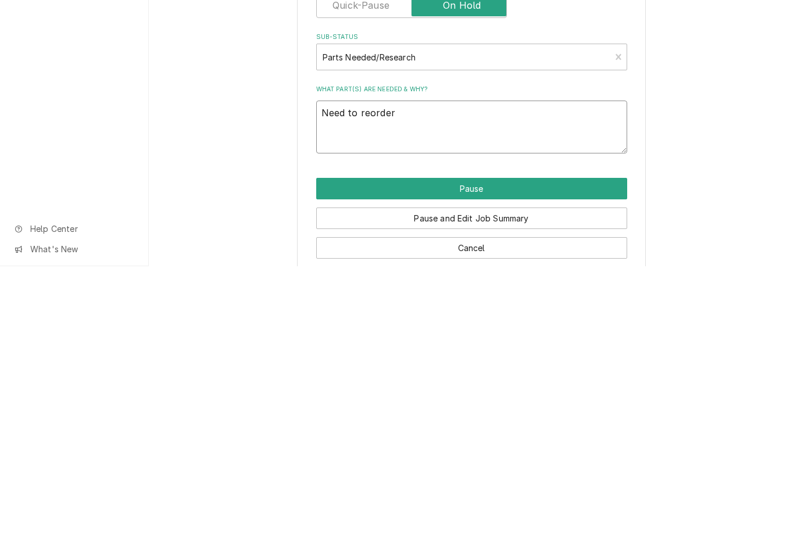
type textarea "x"
type textarea "Need to reorder Po"
type textarea "x"
type textarea "Need to reorder Pot"
type textarea "x"
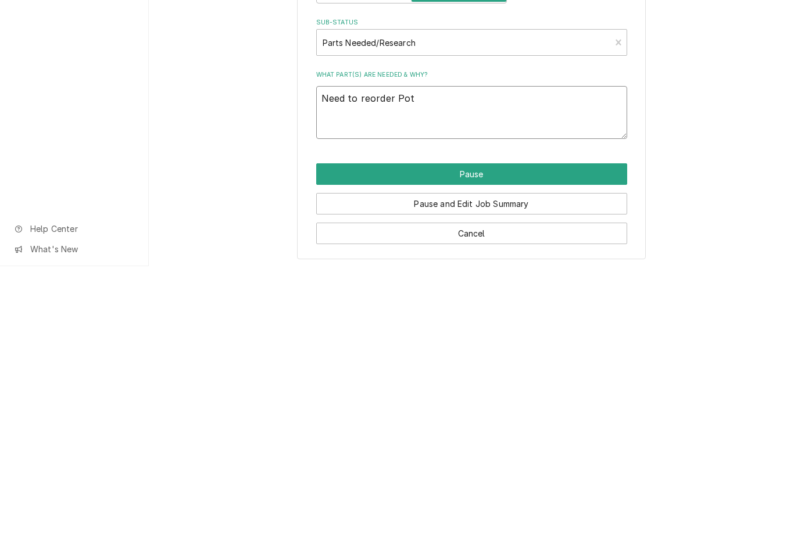
scroll to position [115, 0]
click at [435, 353] on textarea "Need to reorder Pot" at bounding box center [471, 379] width 311 height 53
type textarea "Need to reorder Po"
type textarea "x"
type textarea "Need to reorder P"
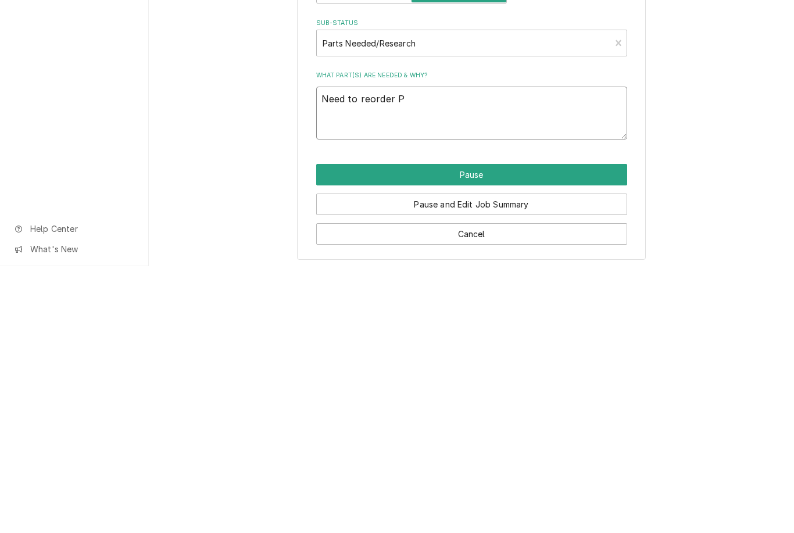
type textarea "x"
type textarea "Need to reorder"
type textarea "x"
type textarea "Need to reorder pot"
type textarea "x"
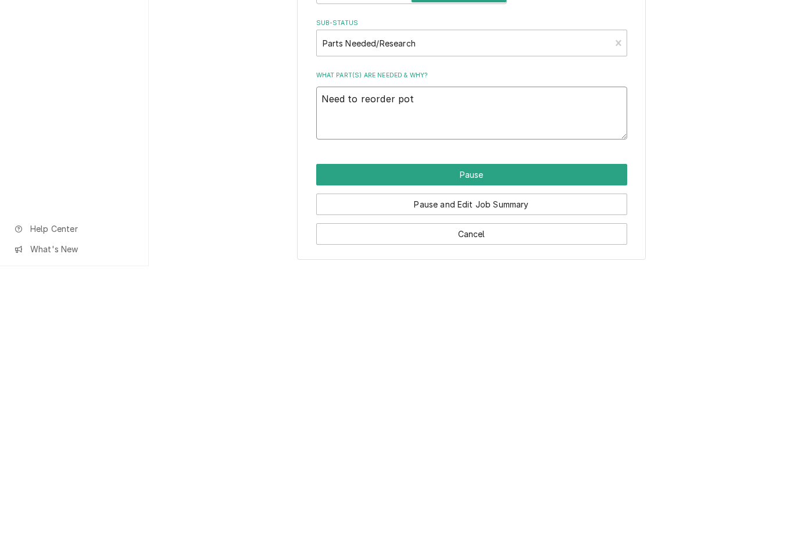
type textarea "Need to reorder poten"
type textarea "x"
type textarea "Need to reorder potenti"
type textarea "x"
type textarea "Need to reorder potentia"
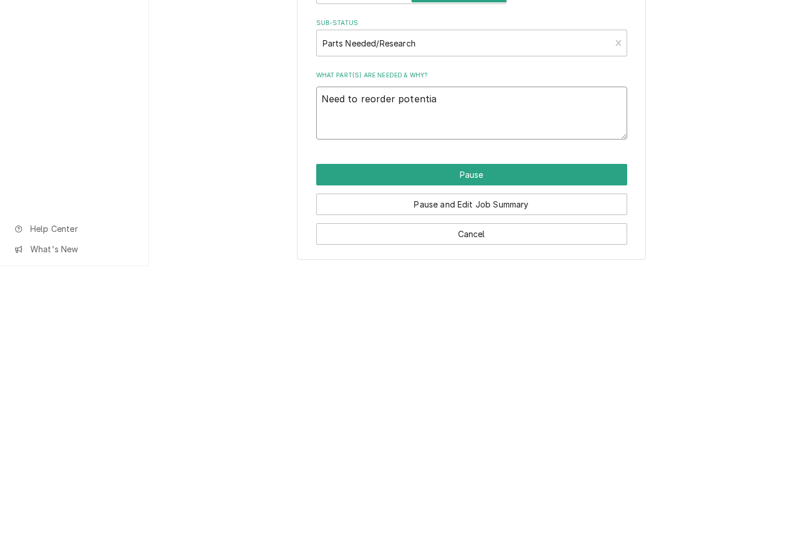
type textarea "x"
type textarea "Need to reorder potentiometer"
click at [493, 431] on button "Pause" at bounding box center [471, 442] width 311 height 22
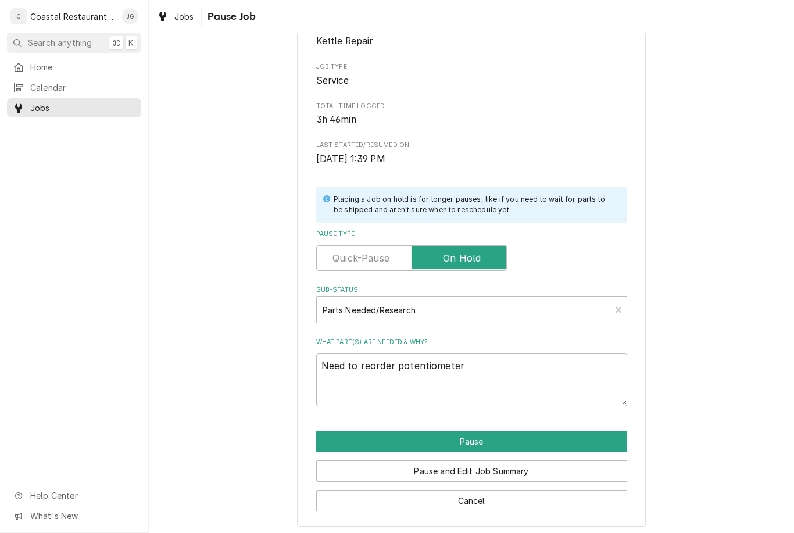
type textarea "x"
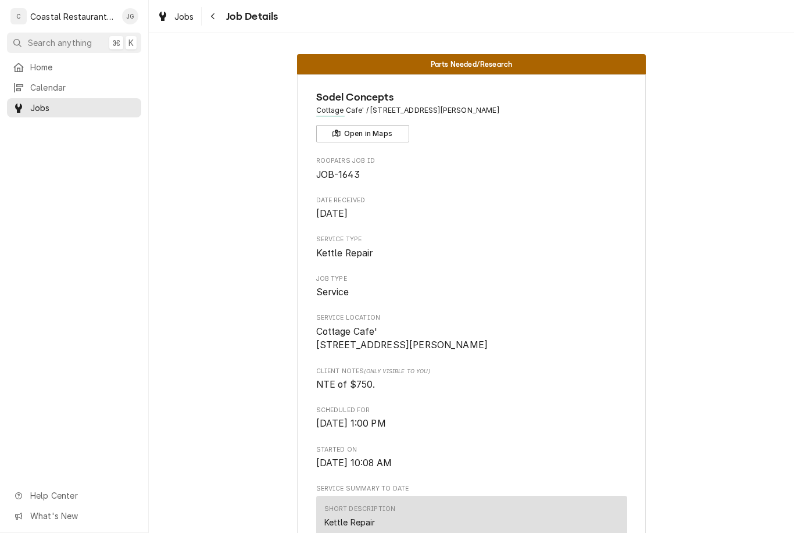
click at [74, 63] on span "Home" at bounding box center [82, 67] width 105 height 12
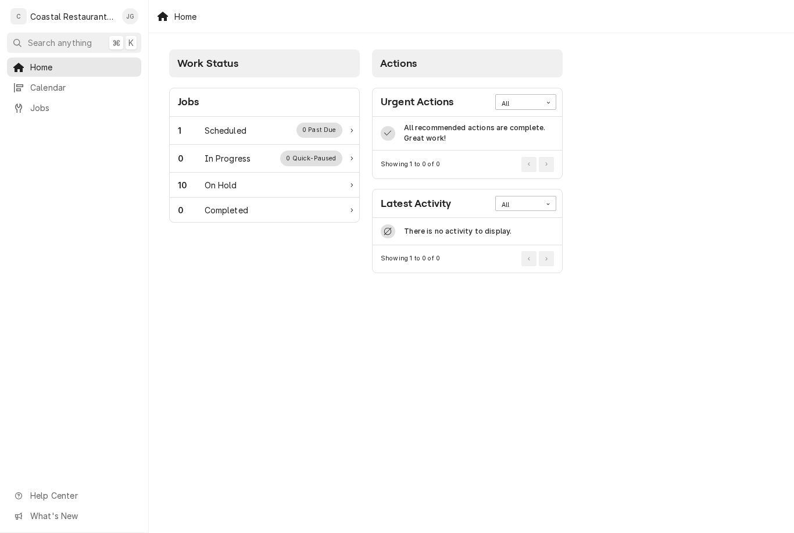
click at [253, 137] on div "1 Scheduled 0 Past Due" at bounding box center [260, 130] width 164 height 15
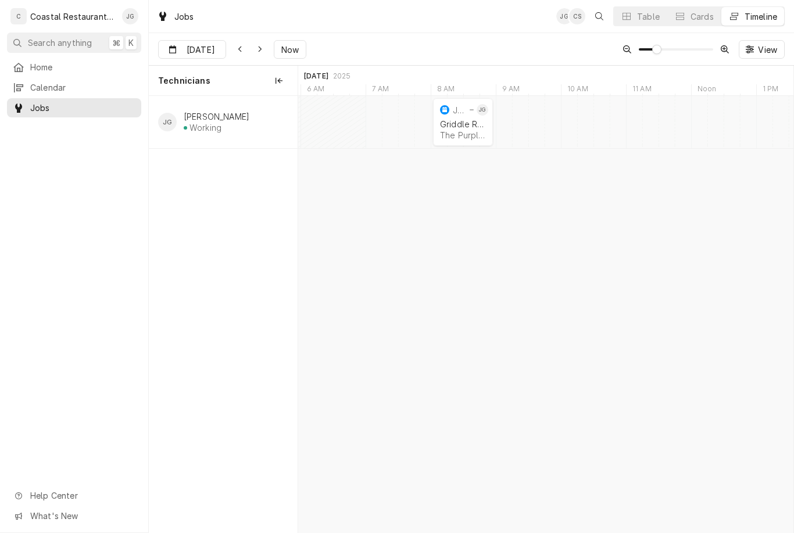
scroll to position [0, 11181]
type input "[DATE]"
